Goal: Transaction & Acquisition: Purchase product/service

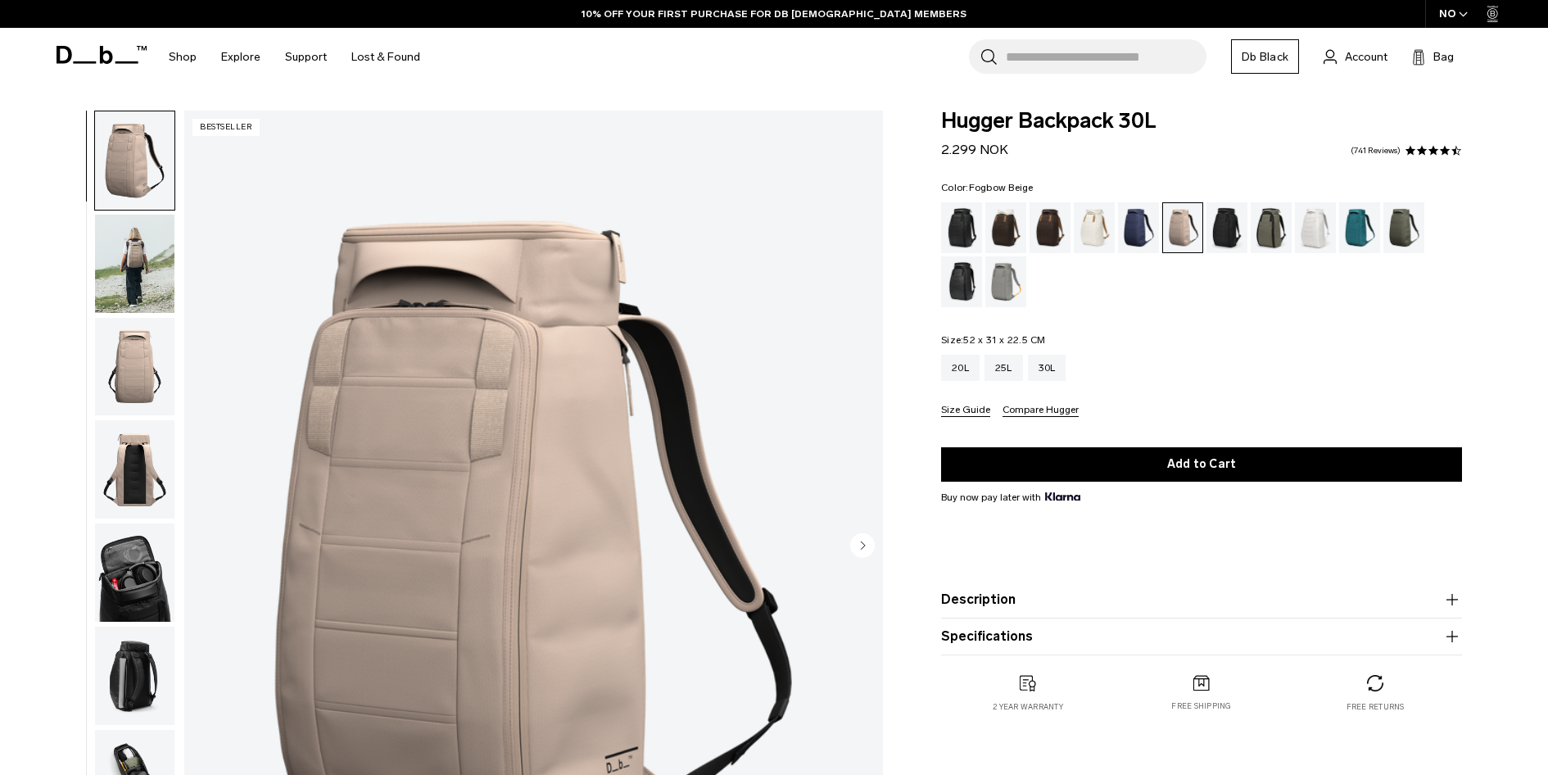
click at [137, 455] on img "button" at bounding box center [134, 469] width 79 height 98
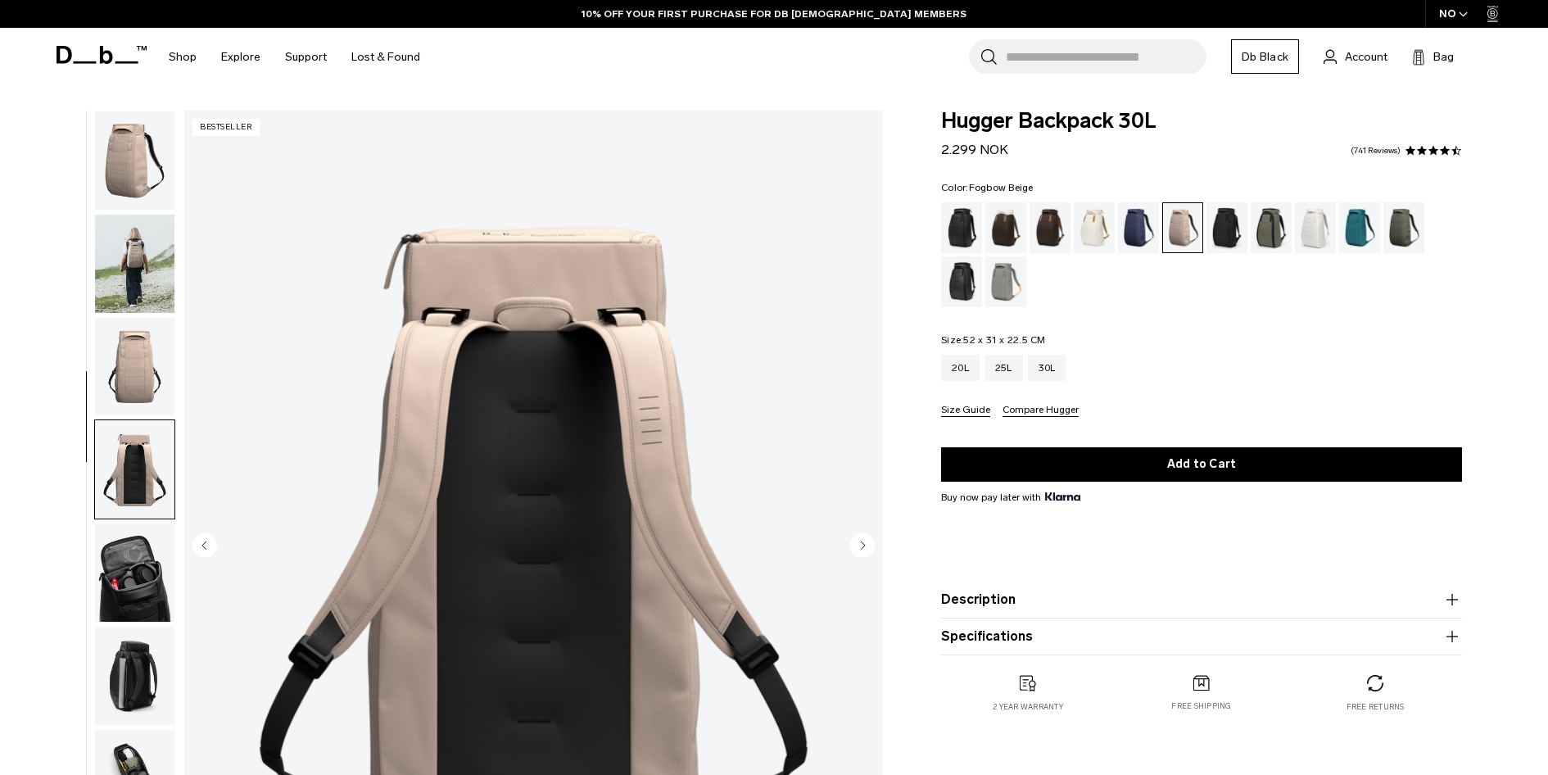
scroll to position [155, 0]
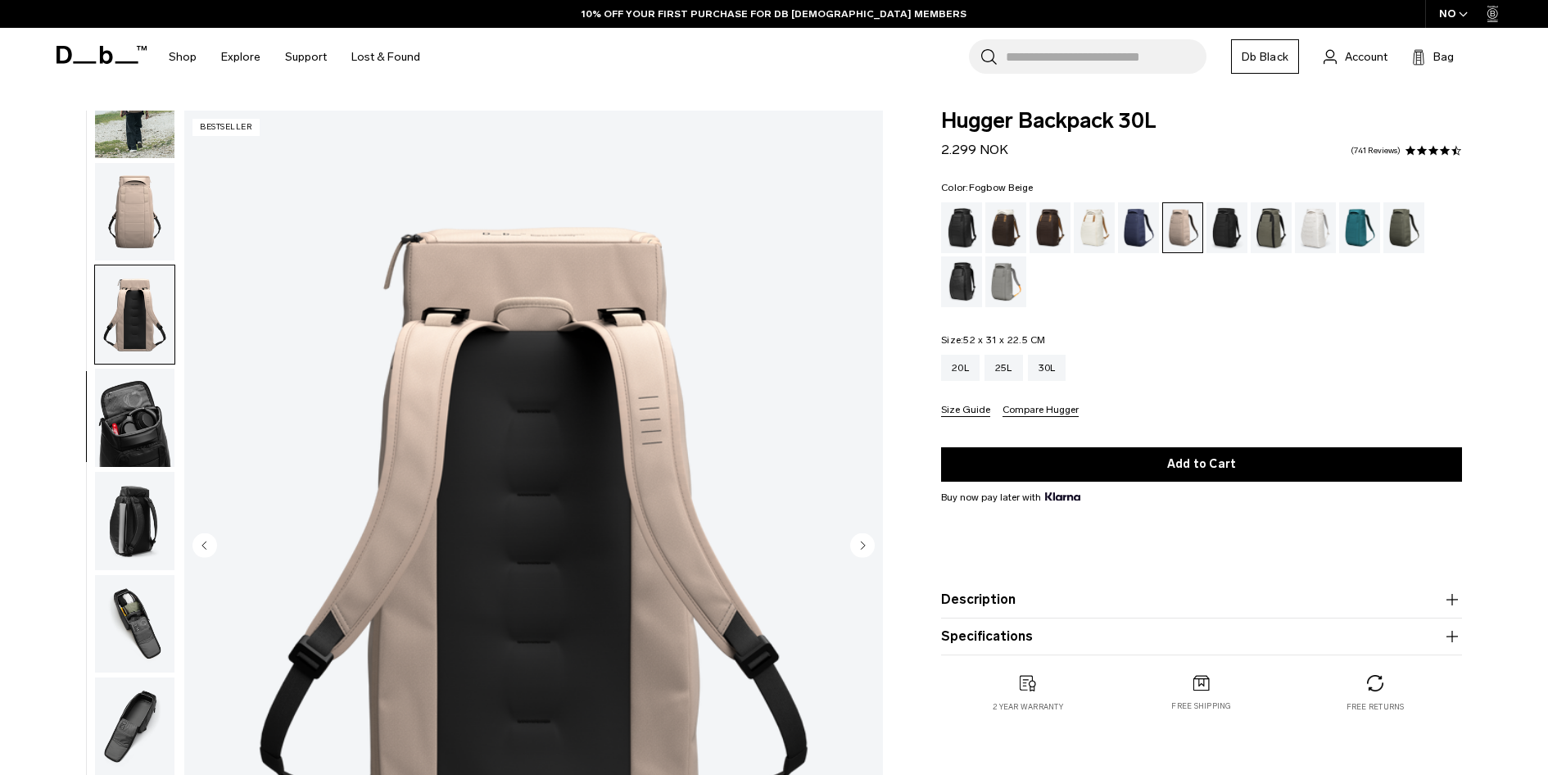
click at [123, 457] on img "button" at bounding box center [134, 418] width 79 height 98
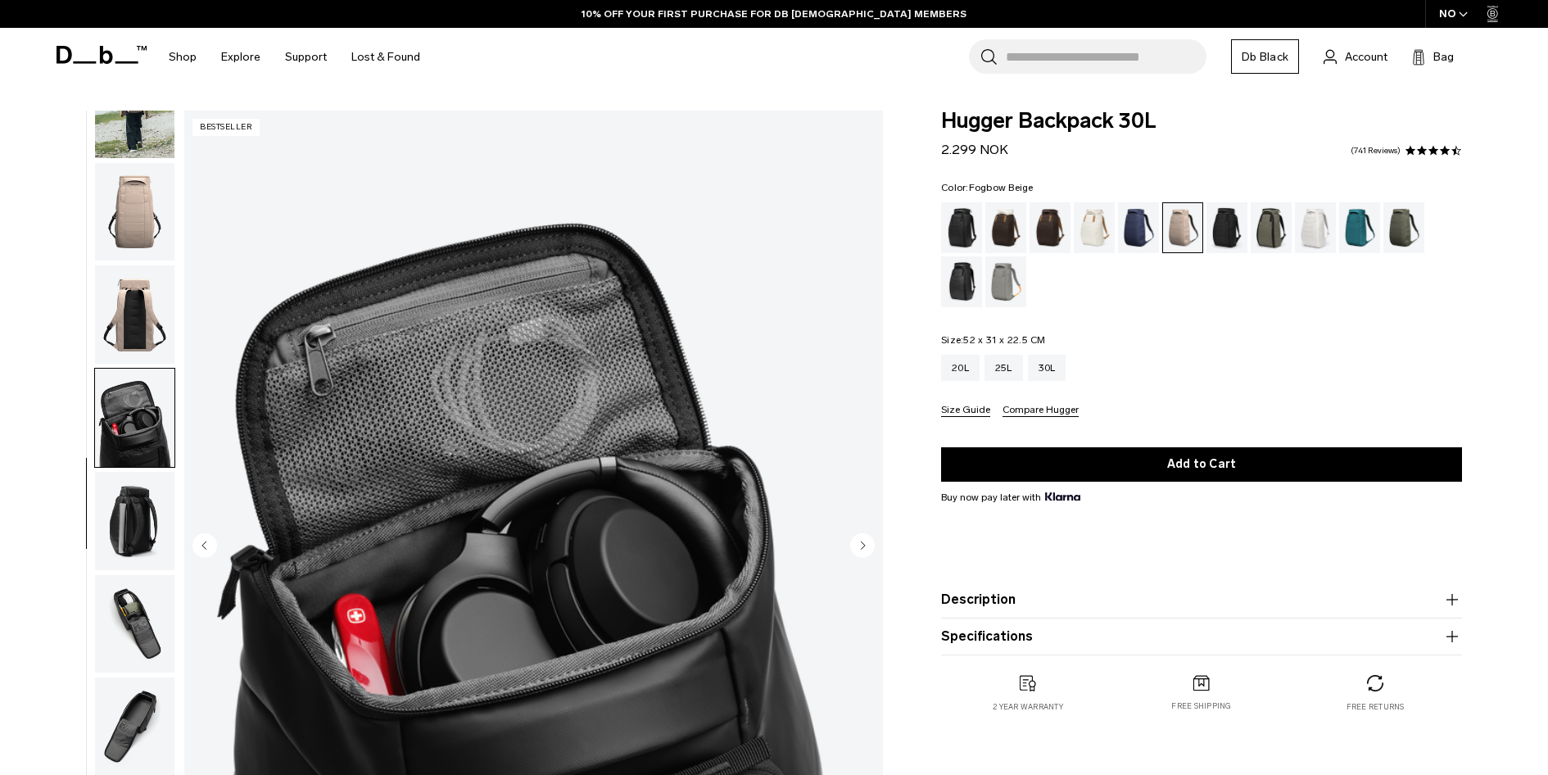
click at [138, 515] on img "button" at bounding box center [134, 521] width 79 height 98
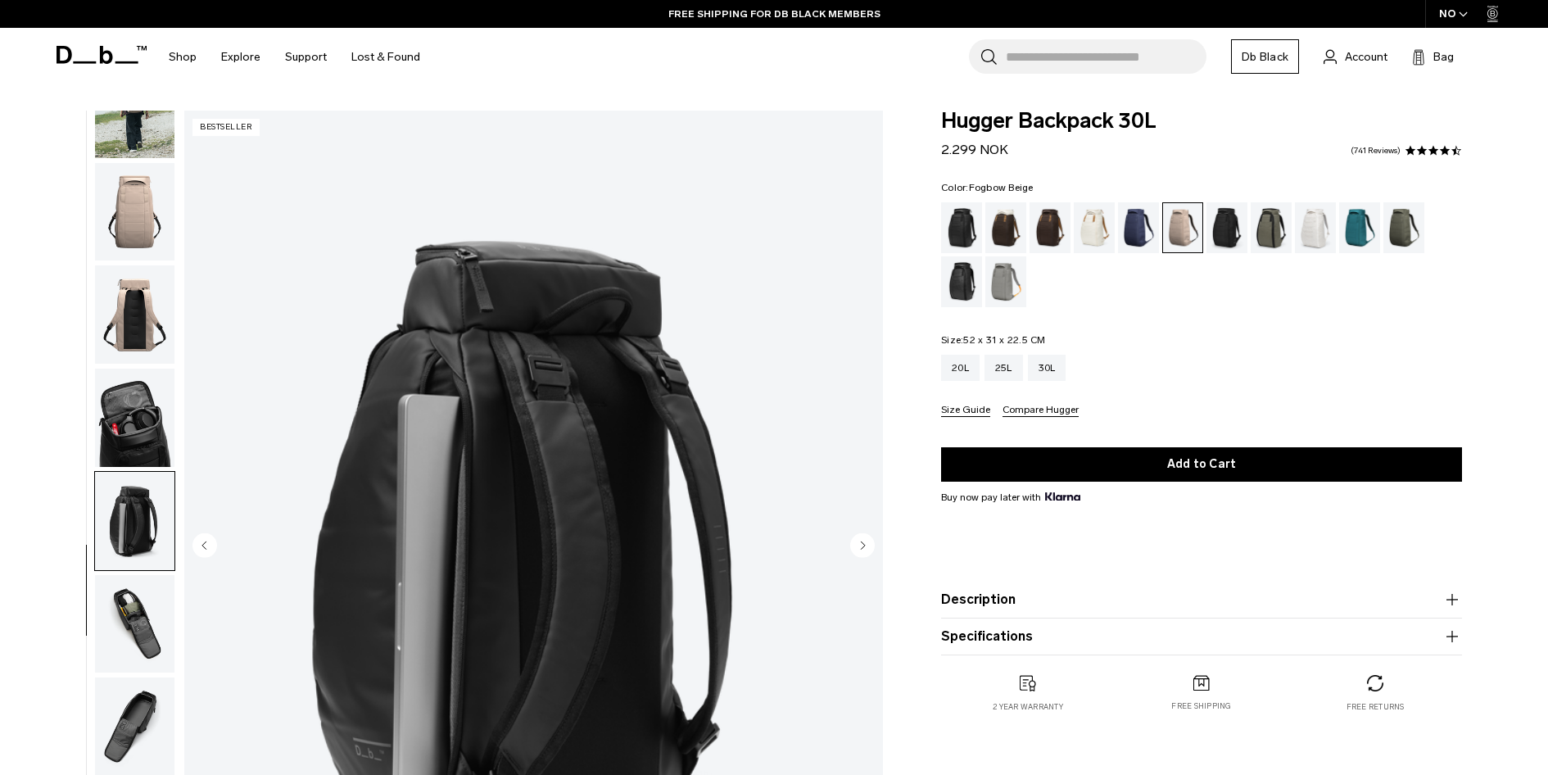
click at [111, 602] on img "button" at bounding box center [134, 624] width 79 height 98
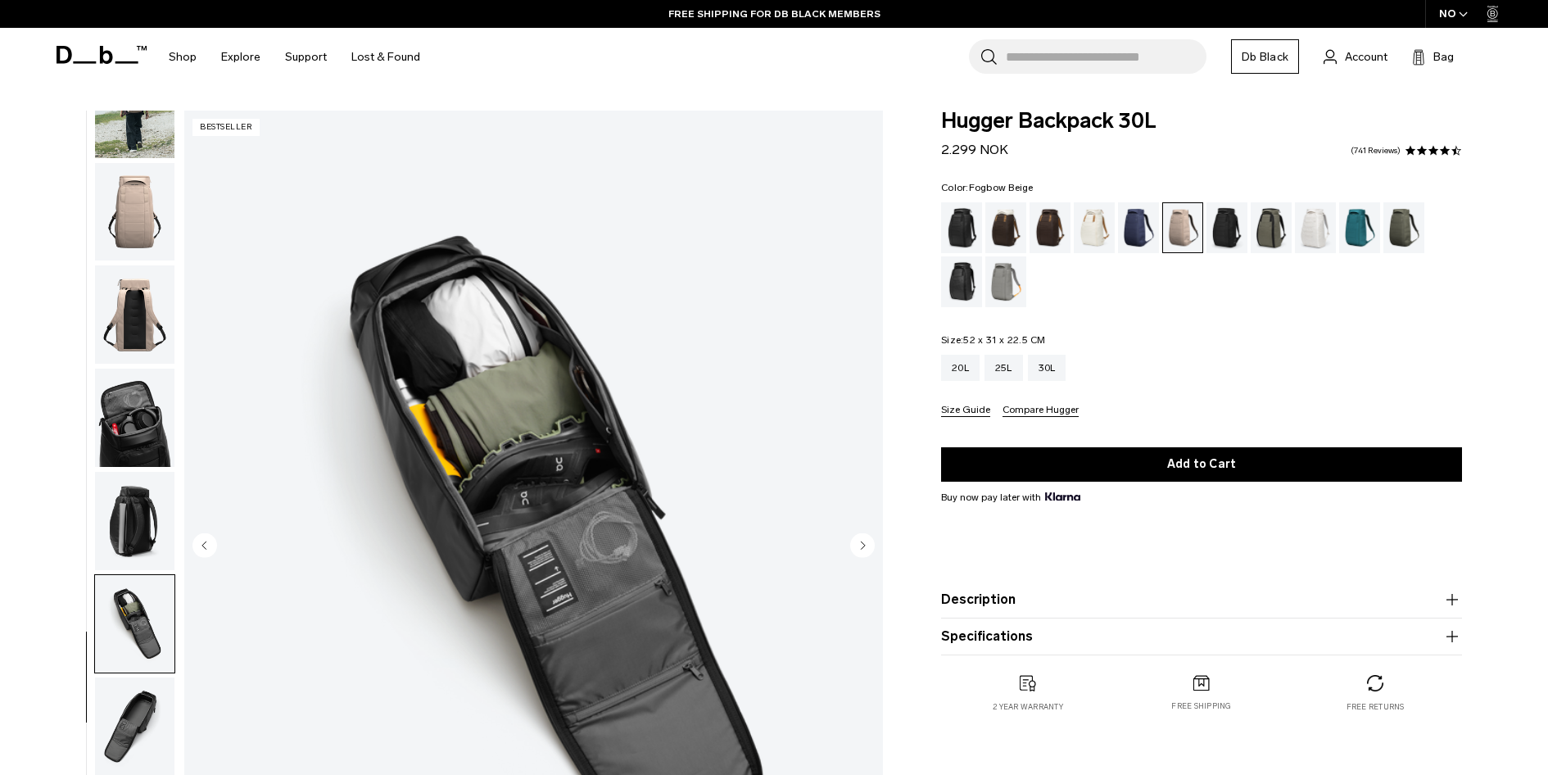
click at [944, 410] on button "Size Guide" at bounding box center [965, 411] width 49 height 12
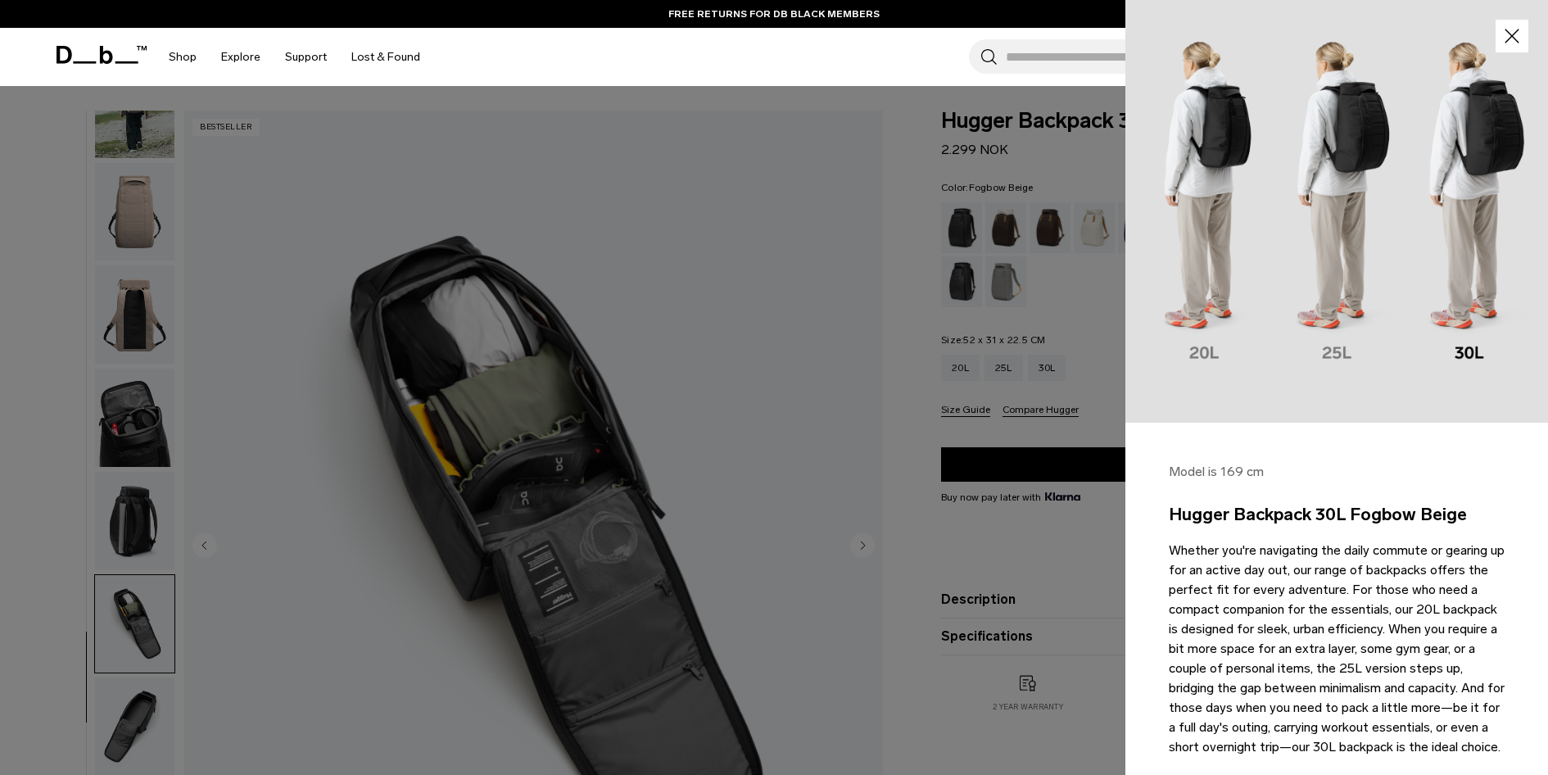
click at [1328, 239] on img at bounding box center [1336, 211] width 423 height 423
click at [1510, 40] on icon "button" at bounding box center [1513, 37] width 24 height 24
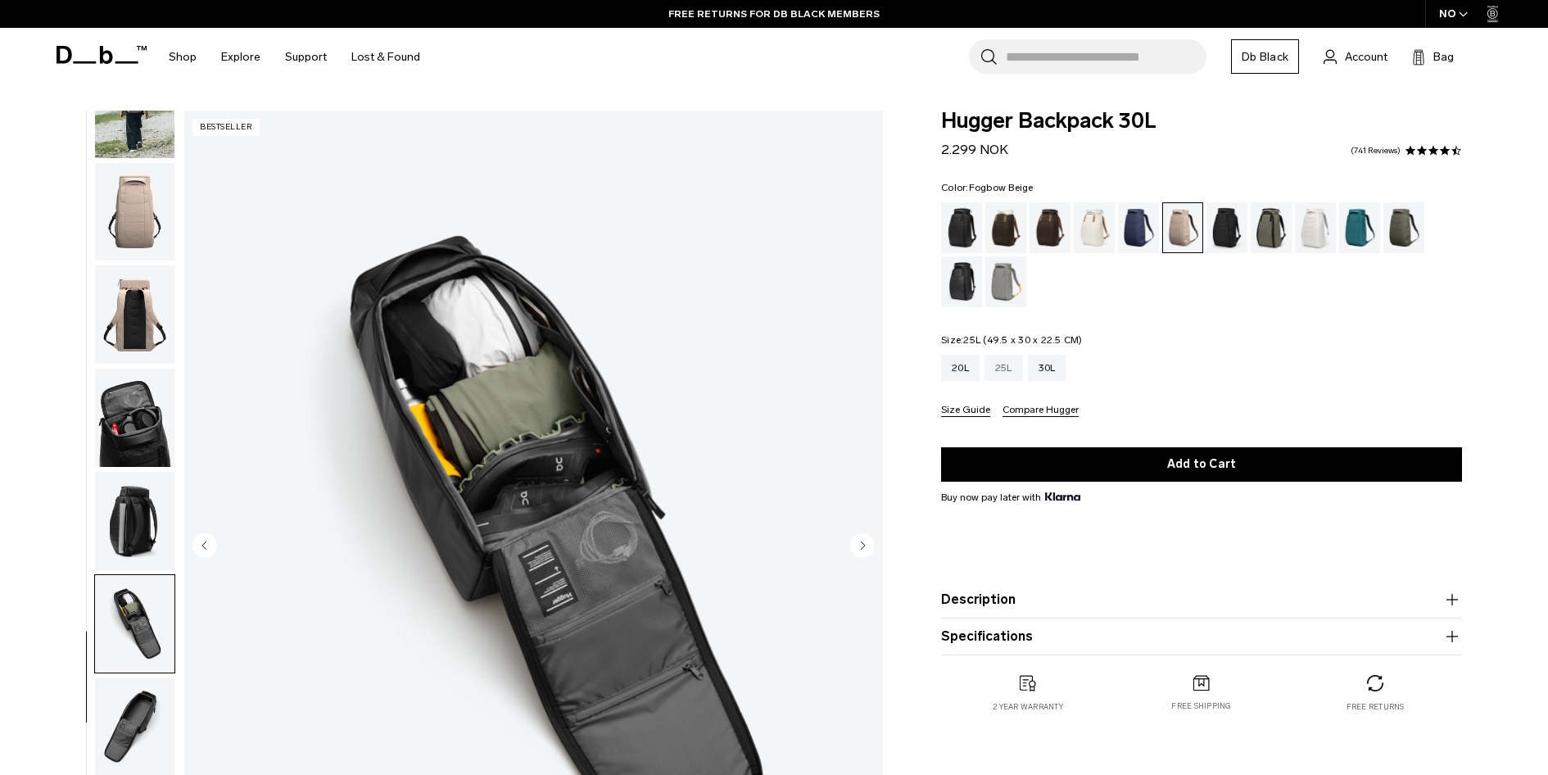
click at [999, 363] on div "25L" at bounding box center [1004, 368] width 38 height 26
